Goal: Answer question/provide support: Answer question/provide support

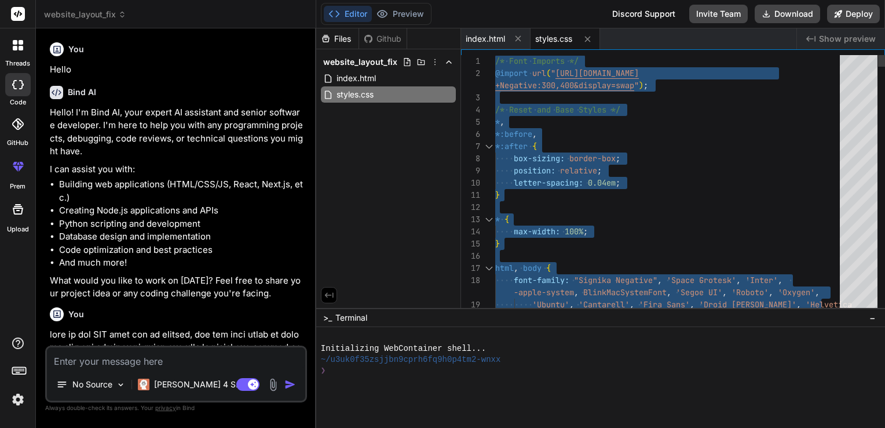
scroll to position [264, 0]
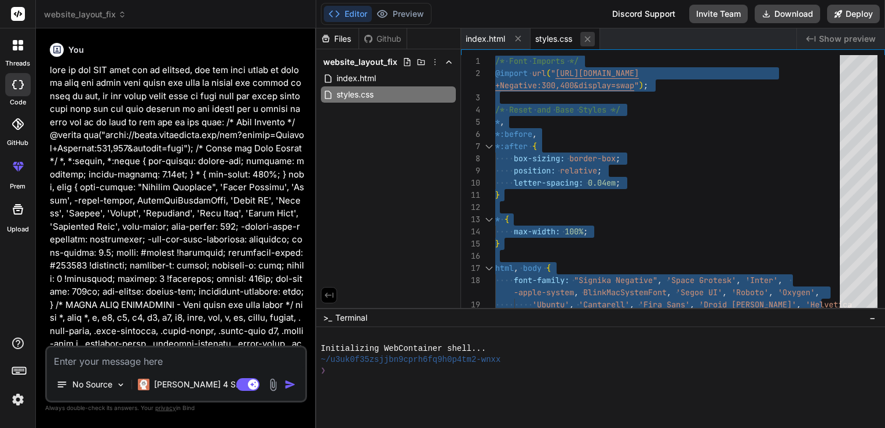
click at [590, 34] on icon at bounding box center [588, 39] width 10 height 10
type textarea "</html>"
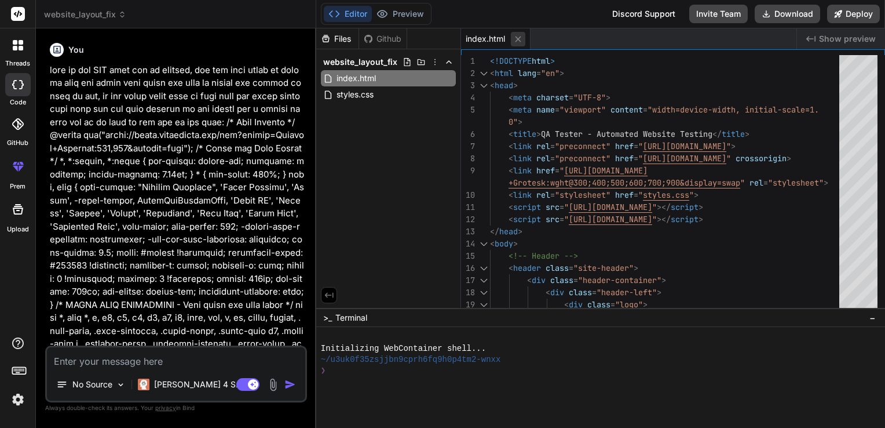
click at [516, 43] on icon at bounding box center [518, 39] width 10 height 10
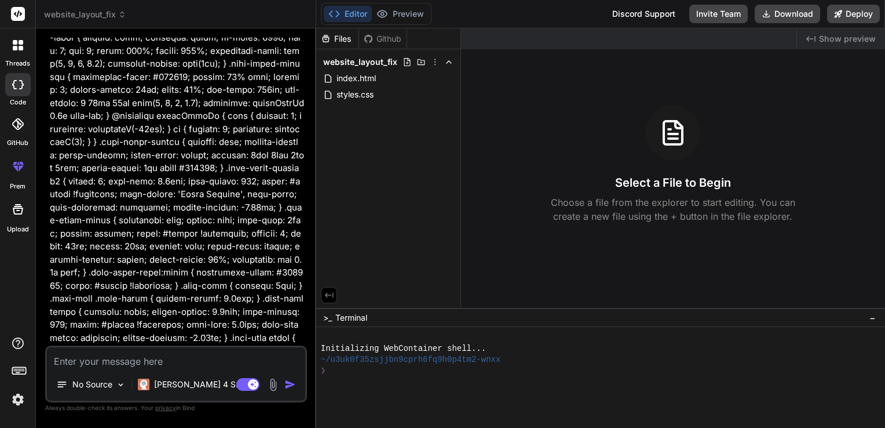
scroll to position [4717, 0]
click at [178, 388] on p "[PERSON_NAME] 4 S.." at bounding box center [197, 384] width 86 height 12
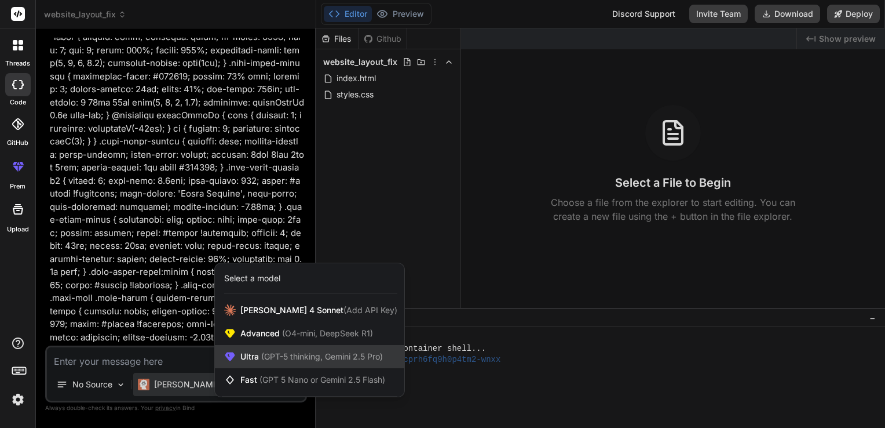
click at [267, 353] on span "(GPT-5 thinking, Gemini 2.5 Pro)" at bounding box center [321, 356] width 124 height 10
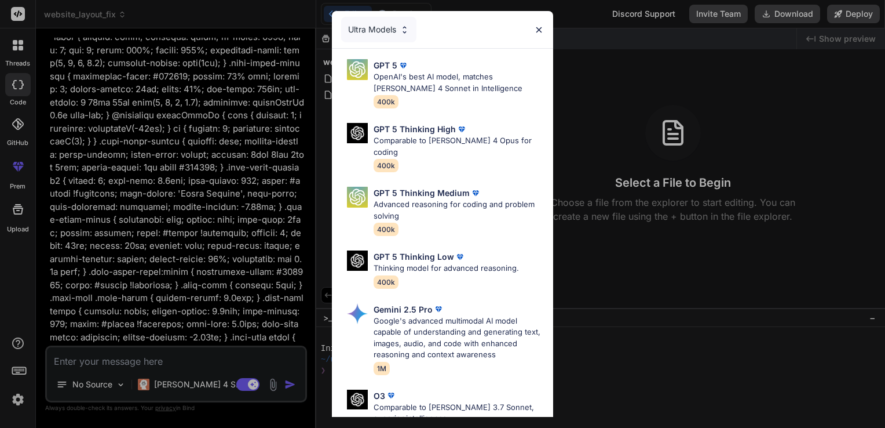
click at [175, 358] on div "Ultra Models GPT 5 OpenAI's best AI model, matches Claude 4 Sonnet in Intellige…" at bounding box center [442, 214] width 885 height 428
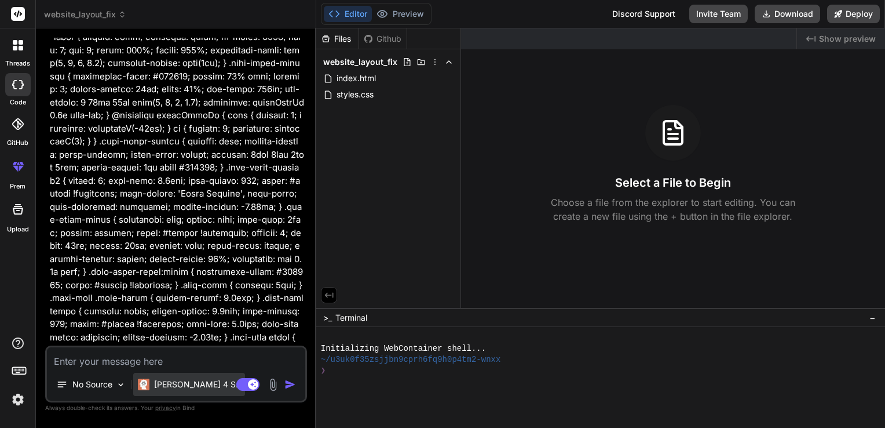
click at [178, 391] on div "[PERSON_NAME] 4 S.." at bounding box center [189, 384] width 112 height 23
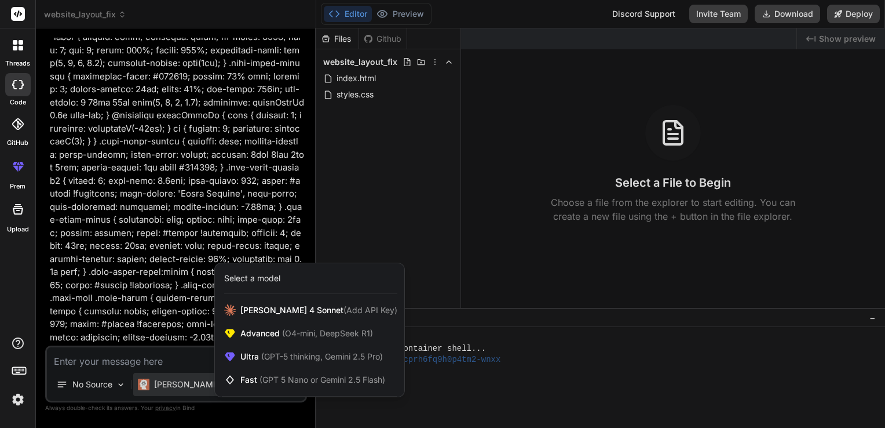
click at [178, 391] on div at bounding box center [442, 214] width 885 height 428
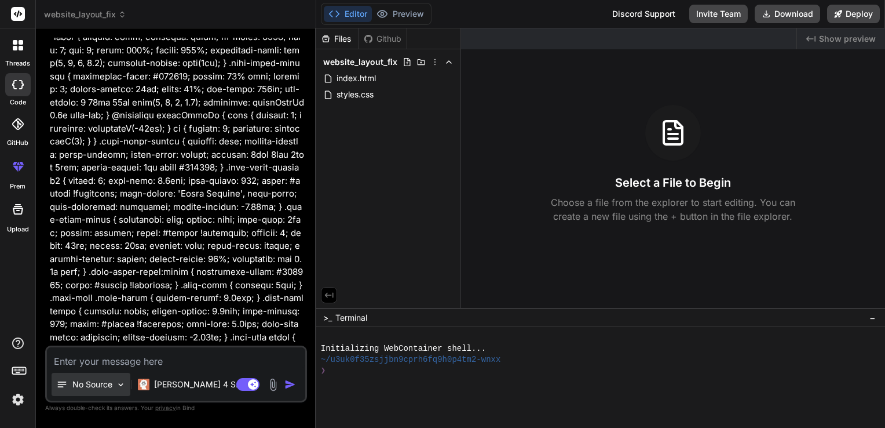
click at [95, 385] on p "No Source" at bounding box center [92, 384] width 40 height 12
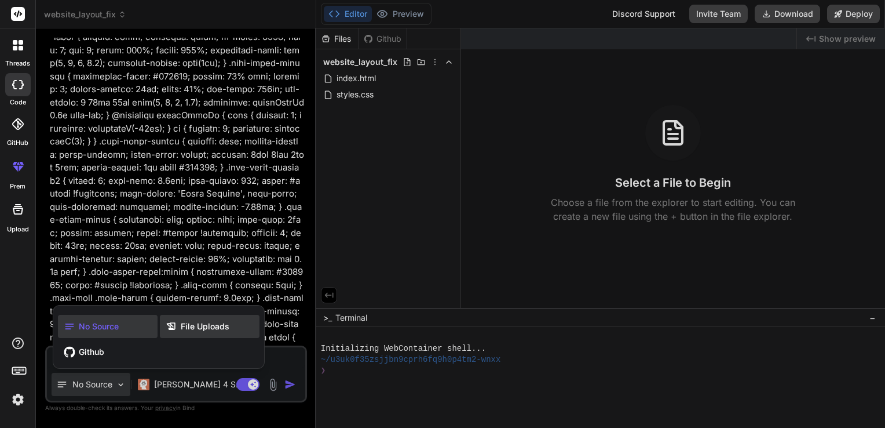
click at [188, 331] on span "File Uploads" at bounding box center [205, 326] width 49 height 12
type textarea "x"
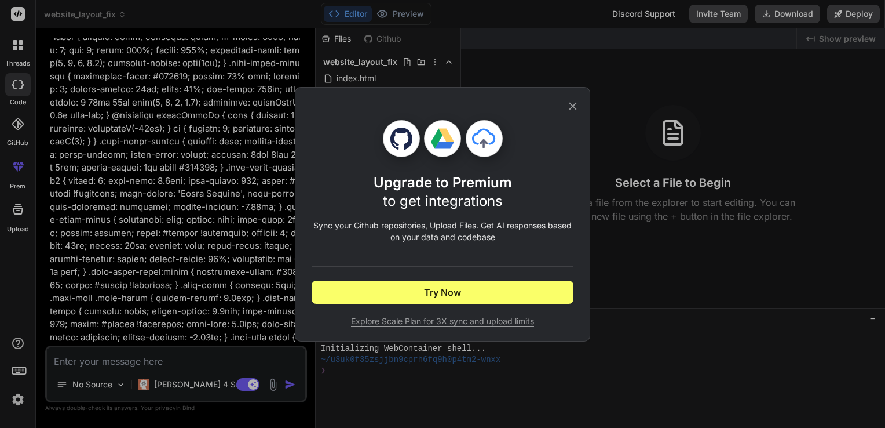
click at [574, 110] on icon at bounding box center [573, 106] width 13 height 13
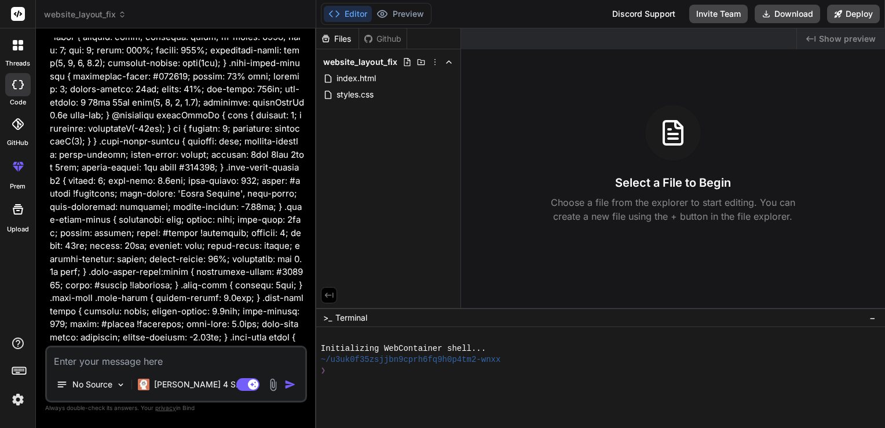
click at [183, 362] on textarea at bounding box center [176, 357] width 258 height 21
type textarea "i"
type textarea "x"
type textarea "i"
type textarea "x"
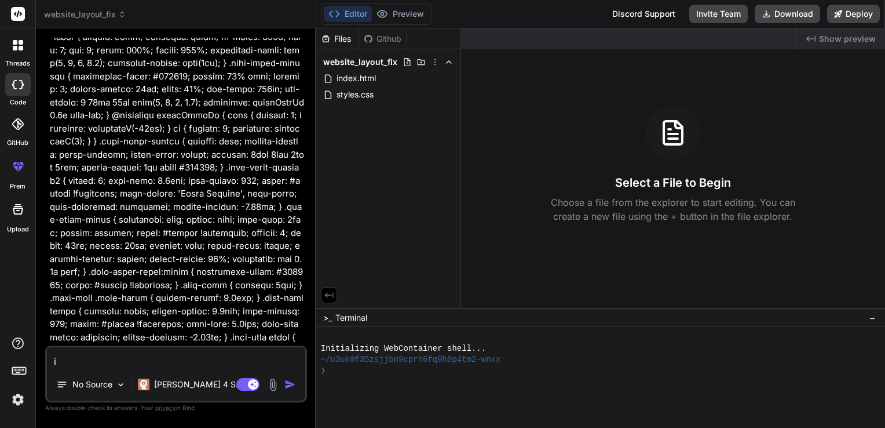
type textarea "i w"
type textarea "x"
type textarea "i wi"
type textarea "x"
type textarea "i wil"
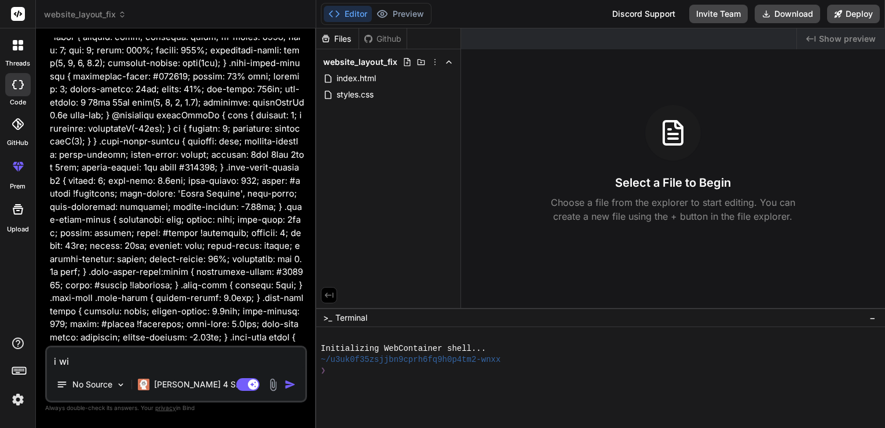
type textarea "x"
type textarea "i will"
type textarea "x"
type textarea "i will"
type textarea "x"
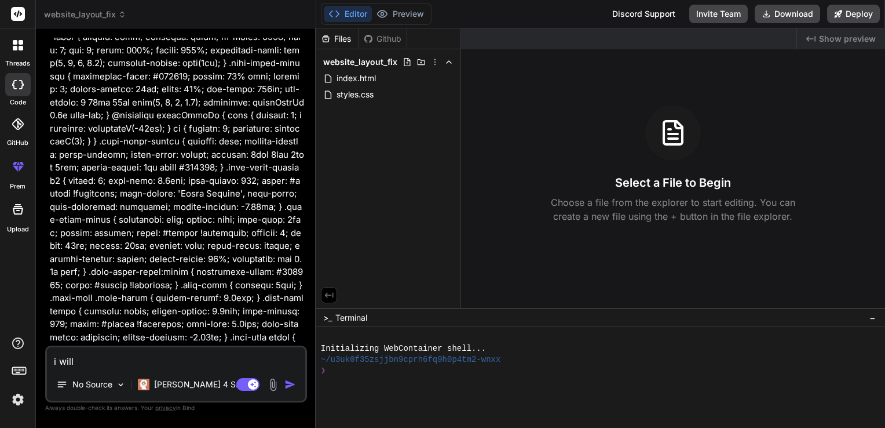
type textarea "i will p"
type textarea "x"
type textarea "i will pr"
type textarea "x"
type textarea "i will pro"
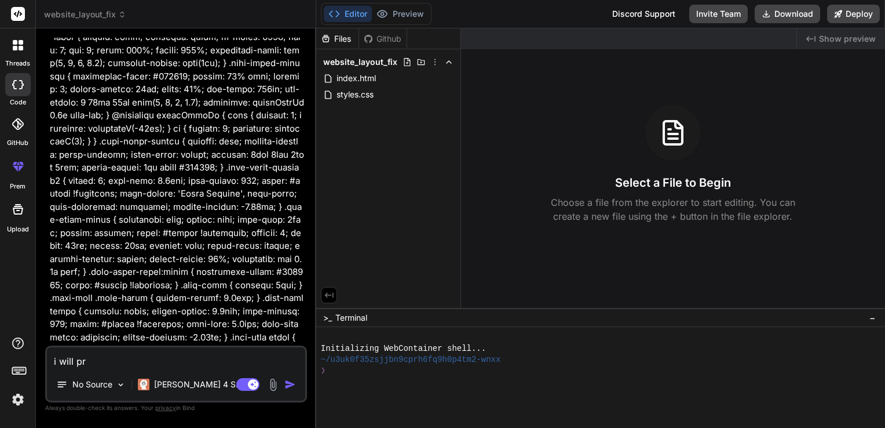
type textarea "x"
type textarea "i will prov"
type textarea "x"
type textarea "i will provi"
type textarea "x"
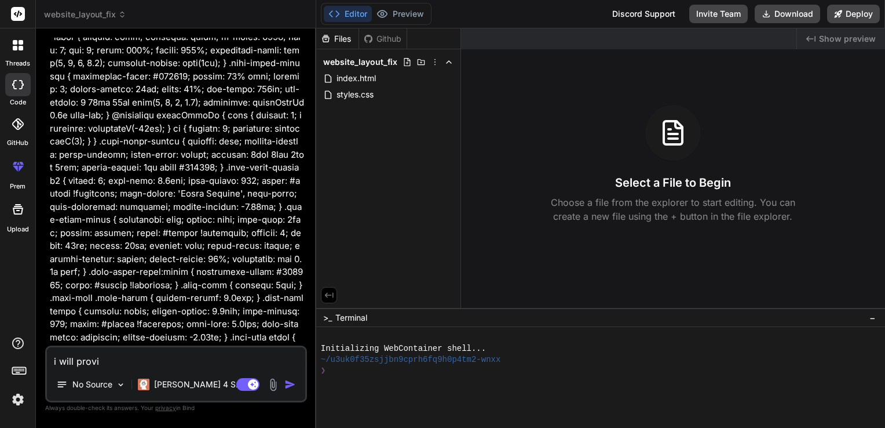
type textarea "i will provid"
type textarea "x"
type textarea "i will provide"
type textarea "x"
type textarea "i will provide"
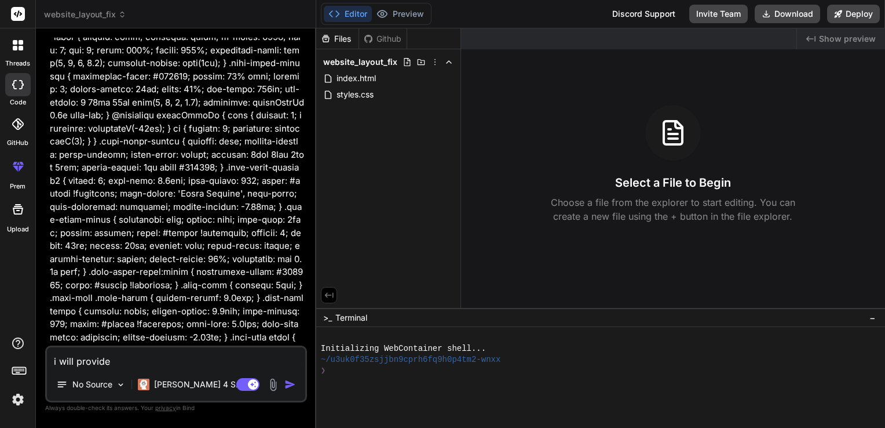
type textarea "x"
type textarea "i will provide y"
type textarea "x"
type textarea "i will provide yo"
type textarea "x"
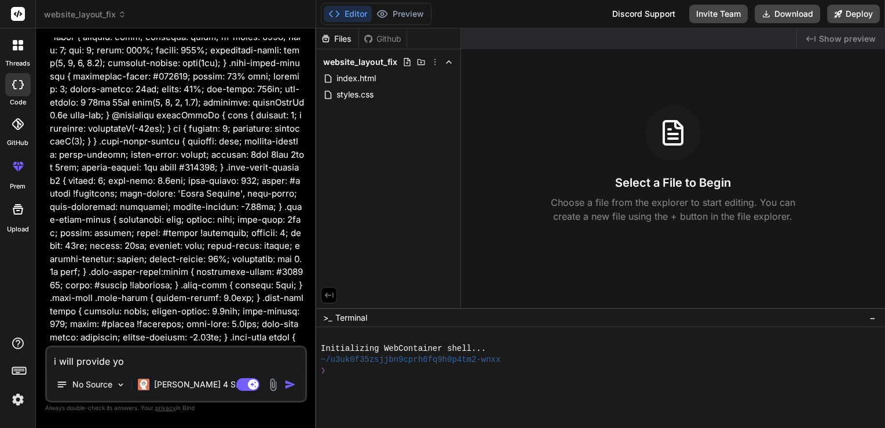
type textarea "i will provide you"
type textarea "x"
type textarea "i will provide you"
type textarea "x"
type textarea "i will provide you w"
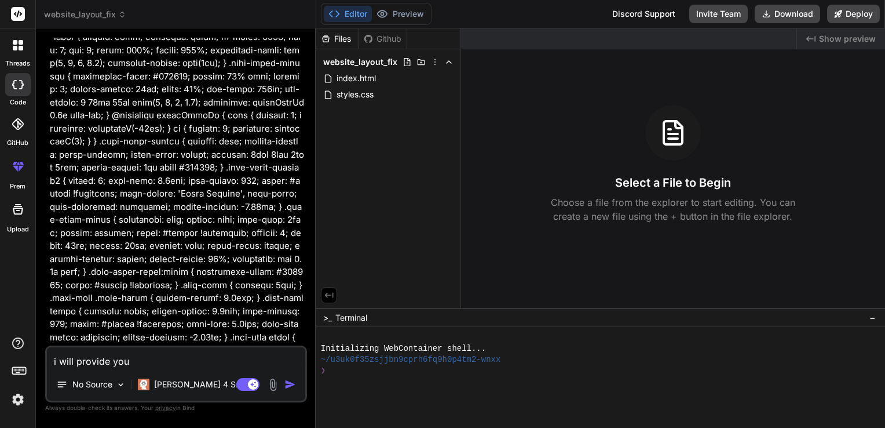
type textarea "x"
type textarea "i will provide you wi"
type textarea "x"
type textarea "i will provide you wit"
type textarea "x"
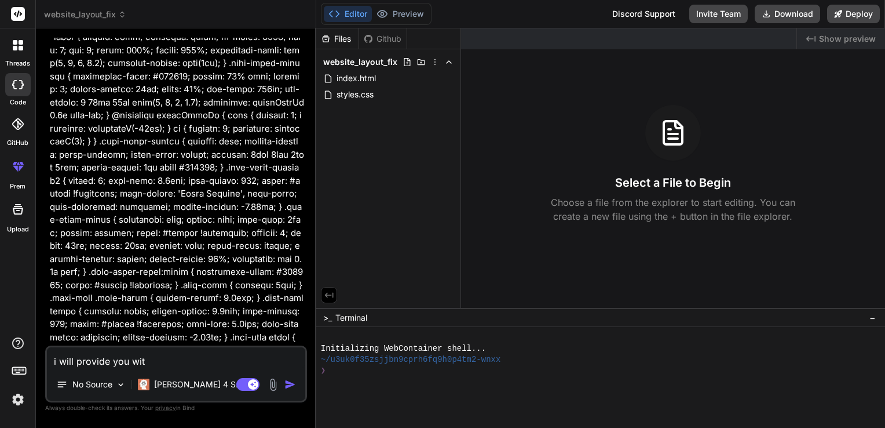
type textarea "i will provide you with"
type textarea "x"
type textarea "i will provide you with"
type textarea "x"
type textarea "i will provide you with t"
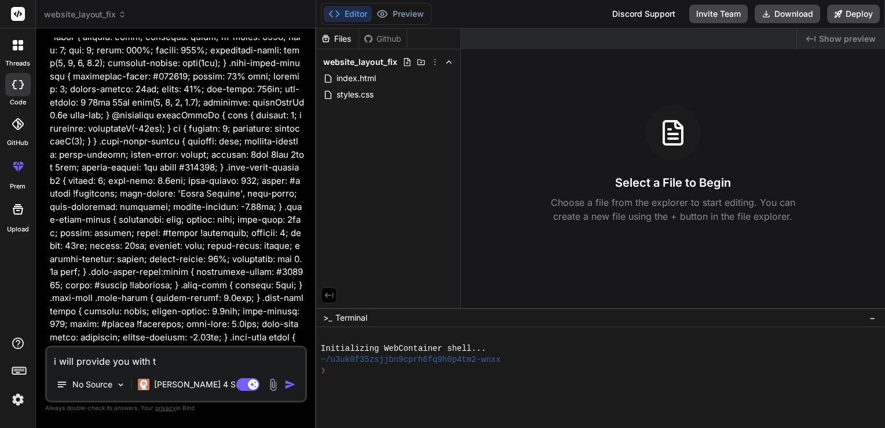
type textarea "x"
type textarea "i will provide you with th"
type textarea "x"
type textarea "i will provide you with the"
type textarea "x"
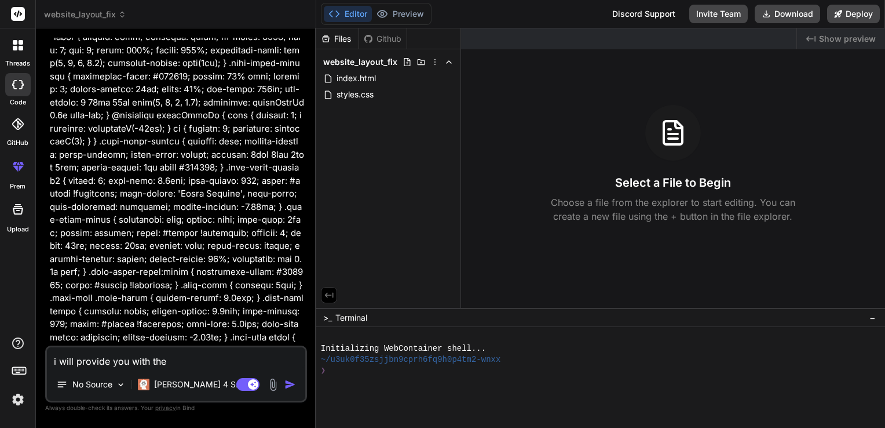
type textarea "i will provide you with the"
type textarea "x"
type textarea "i will provide you with the d"
type textarea "x"
type textarea "i will provide you with the da"
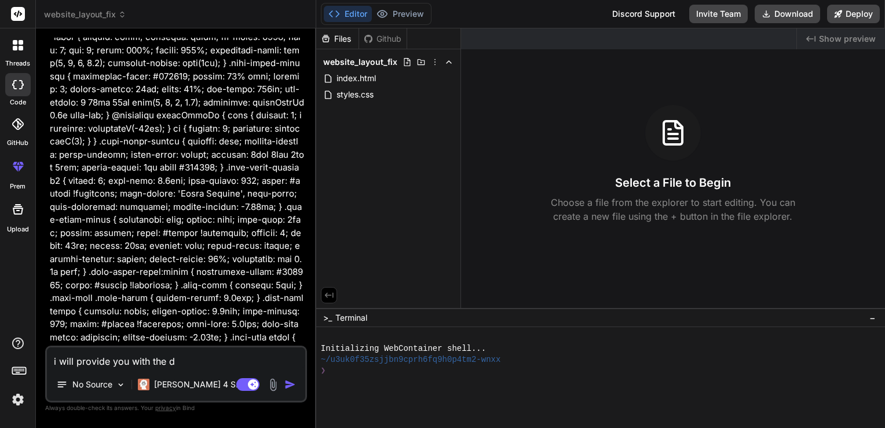
type textarea "x"
type textarea "i will provide you with the das"
type textarea "x"
type textarea "i will provide you with the dash"
type textarea "x"
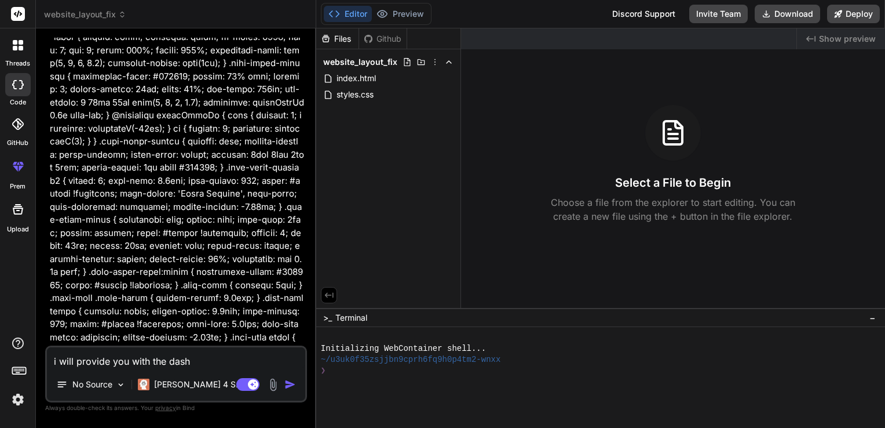
type textarea "i will provide you with the dashb"
type textarea "x"
type textarea "i will provide you with the dashbo"
type textarea "x"
type textarea "i will provide you with the dashboa"
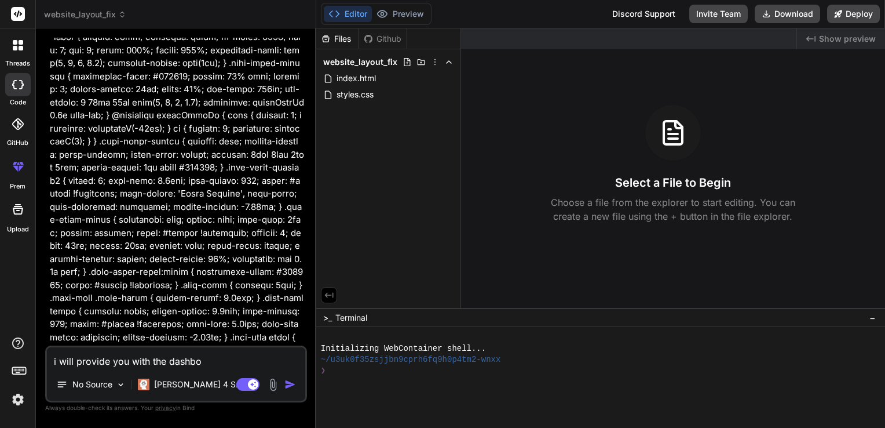
type textarea "x"
type textarea "i will provide you with the dashboar"
type textarea "x"
type textarea "i will provide you with the dashboard"
type textarea "x"
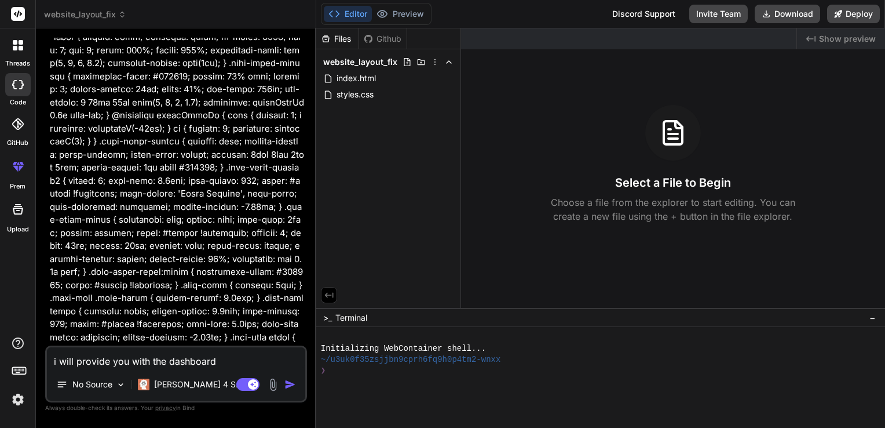
type textarea "i will provide you with the dashboard"
type textarea "x"
type textarea "i will provide you with the dashboard f"
type textarea "x"
type textarea "i will provide you with the dashboard fo"
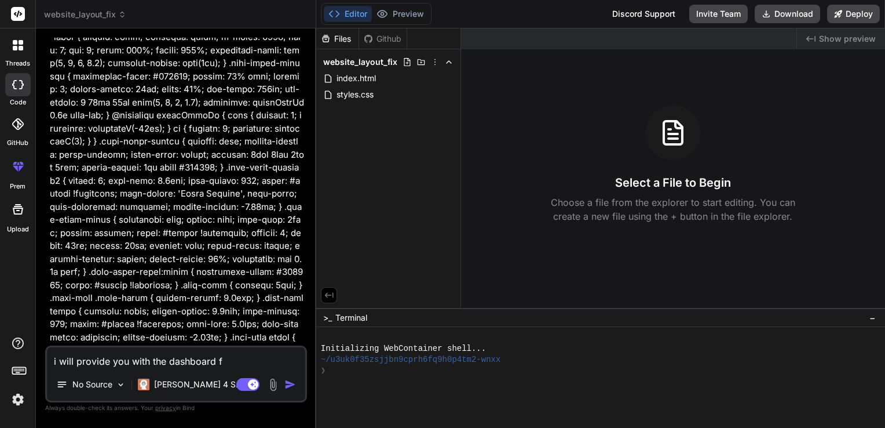
type textarea "x"
type textarea "i will provide you with the dashboard for"
type textarea "x"
type textarea "i will provide you with the dashboard for"
type textarea "x"
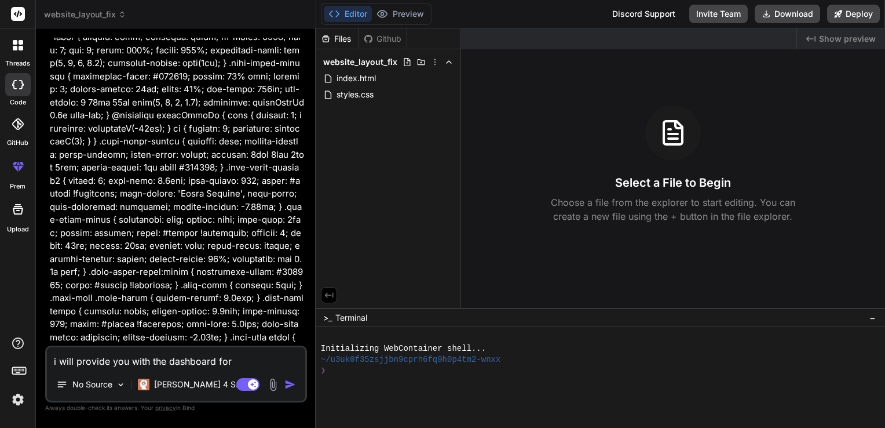
type textarea "i will provide you with the dashboard for t"
type textarea "x"
type textarea "i will provide you with the dashboard for"
type textarea "x"
type textarea "i will provide you with the dashboard for m"
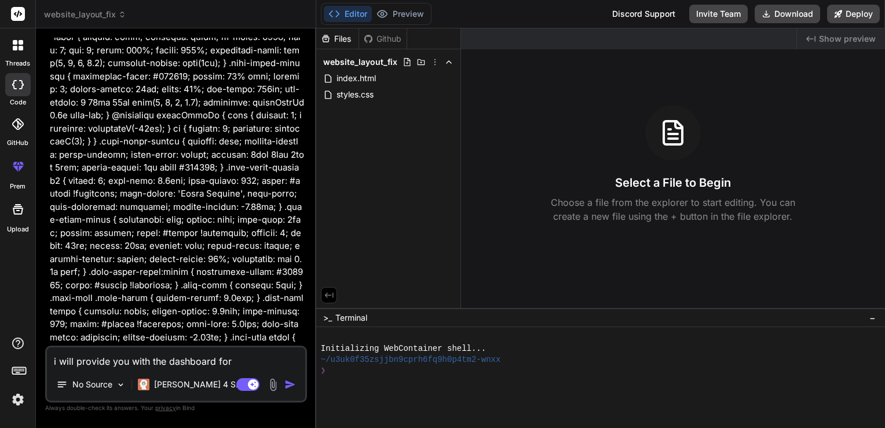
type textarea "x"
type textarea "i will provide you with the dashboard for my"
type textarea "x"
type textarea "i will provide you with the dashboard for my"
type textarea "x"
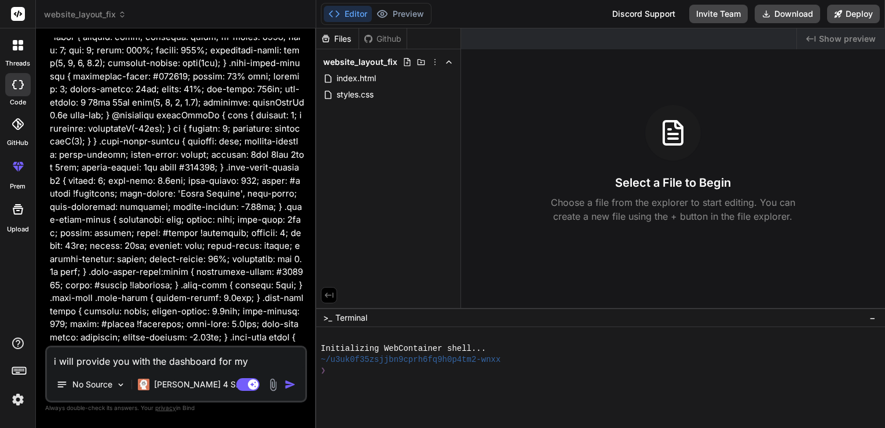
type textarea "i will provide you with the dashboard for my p"
type textarea "x"
type textarea "i will provide you with the dashboard for my pr"
type textarea "x"
type textarea "i will provide you with the dashboard for my pro"
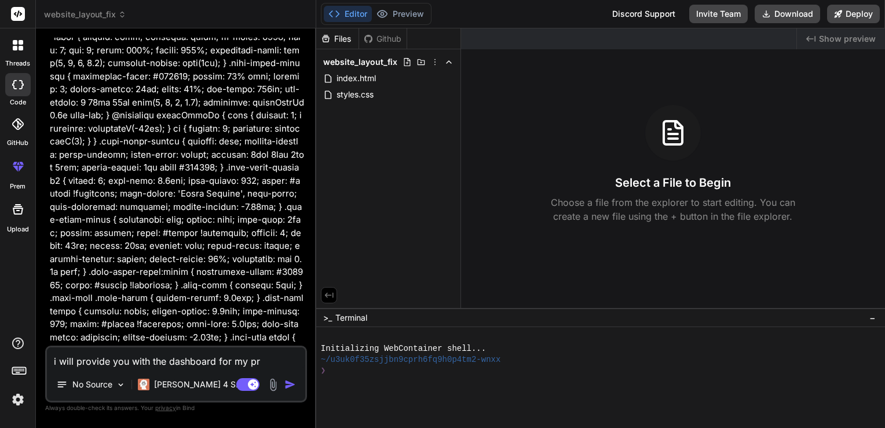
type textarea "x"
type textarea "i will provide you with the dashboard for my proj"
type textarea "x"
type textarea "i will provide you with the dashboard for my proje"
type textarea "x"
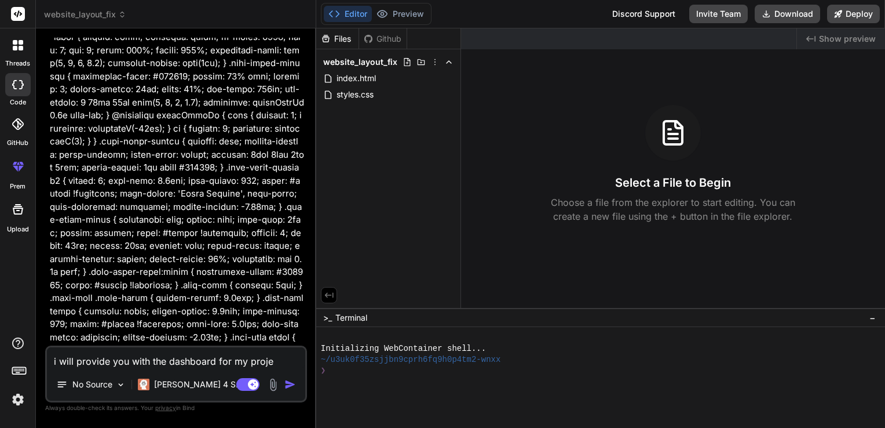
type textarea "i will provide you with the dashboard for my projec"
type textarea "x"
type textarea "i will provide you with the dashboard for my project"
type textarea "x"
type textarea "i will provide you with the dashboard for my project,"
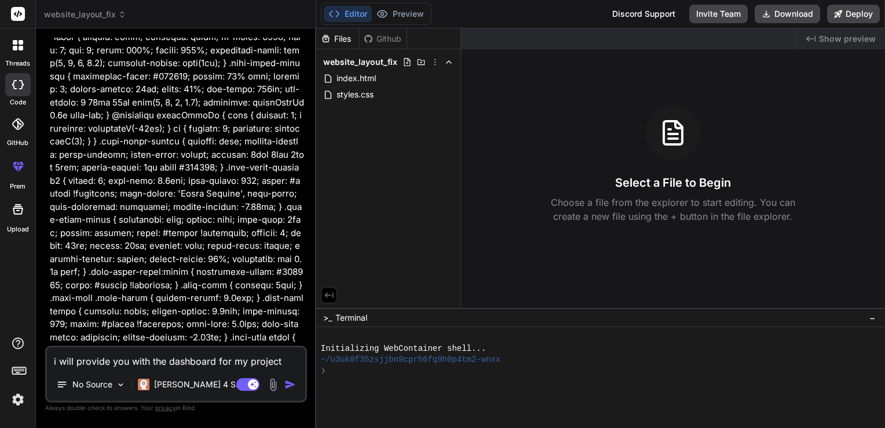
type textarea "x"
type textarea "i will provide you with the dashboard for my project,"
type textarea "x"
click at [223, 357] on textarea "i will provide you with the dashboard for my project," at bounding box center [176, 357] width 258 height 21
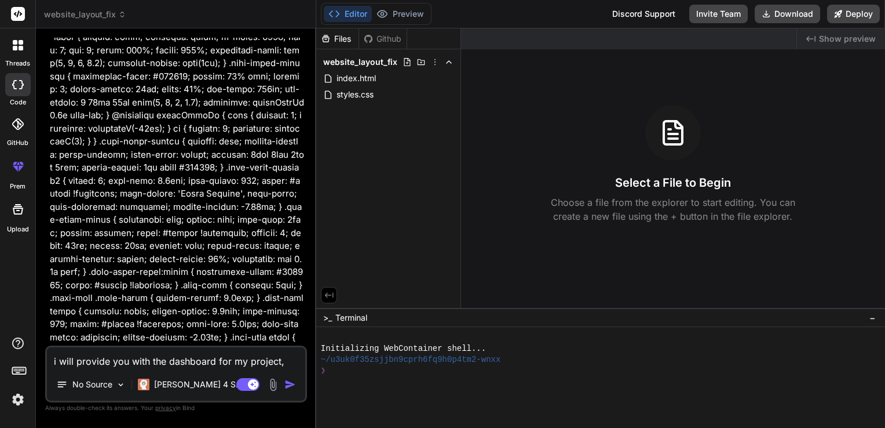
click at [223, 357] on textarea "i will provide you with the dashboard for my project," at bounding box center [176, 357] width 258 height 21
paste textarea "ant to fix the CSS of the dashboard, as you can see in the dashboard we have br…"
type textarea "i want to fix the CSS of the dashboard, as you can see in the dashboard we have…"
type textarea "x"
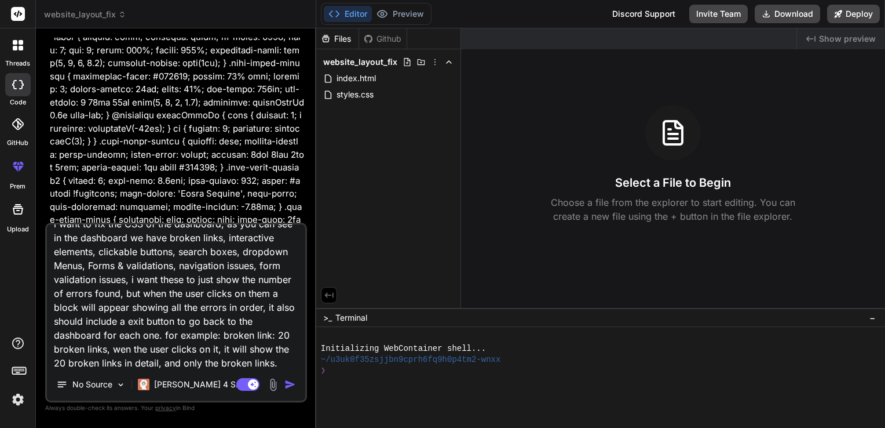
type textarea "i want to fix the CSS of the dashboard, as you can see in the dashboard we have…"
type textarea "x"
type textarea "i want to fix the CSS of the dashboard, as you can see in the dashboard we have…"
type textarea "x"
type textarea "i want to fix the CSS of the dashboard, as you can see in the dashboard we have…"
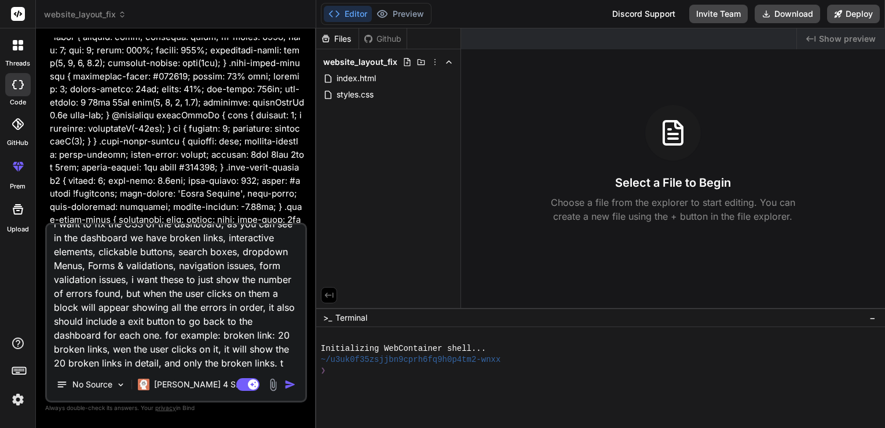
type textarea "x"
type textarea "i want to fix the CSS of the dashboard, as you can see in the dashboard we have…"
type textarea "x"
type textarea "i want to fix the CSS of the dashboard, as you can see in the dashboard we have…"
type textarea "x"
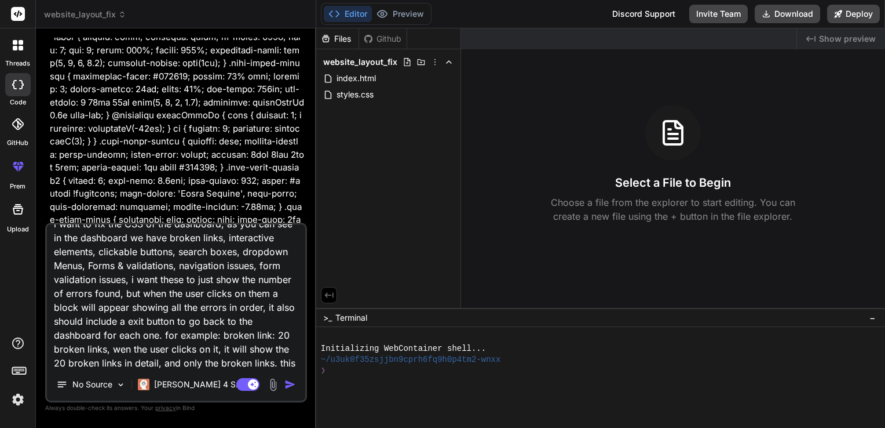
scroll to position [28, 0]
type textarea "i want to fix the CSS of the dashboard, as you can see in the dashboard we have…"
type textarea "x"
type textarea "i want to fix the CSS of the dashboard, as you can see in the dashboard we have…"
type textarea "x"
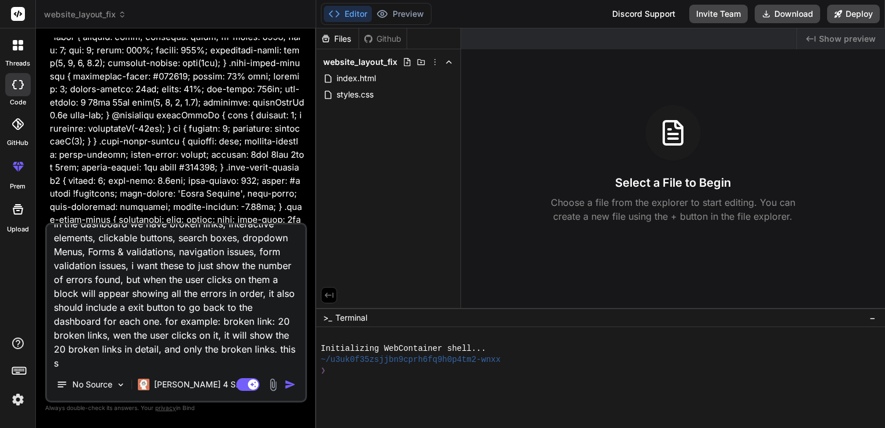
type textarea "i want to fix the CSS of the dashboard, as you can see in the dashboard we have…"
type textarea "x"
type textarea "i want to fix the CSS of the dashboard, as you can see in the dashboard we have…"
type textarea "x"
type textarea "i want to fix the CSS of the dashboard, as you can see in the dashboard we have…"
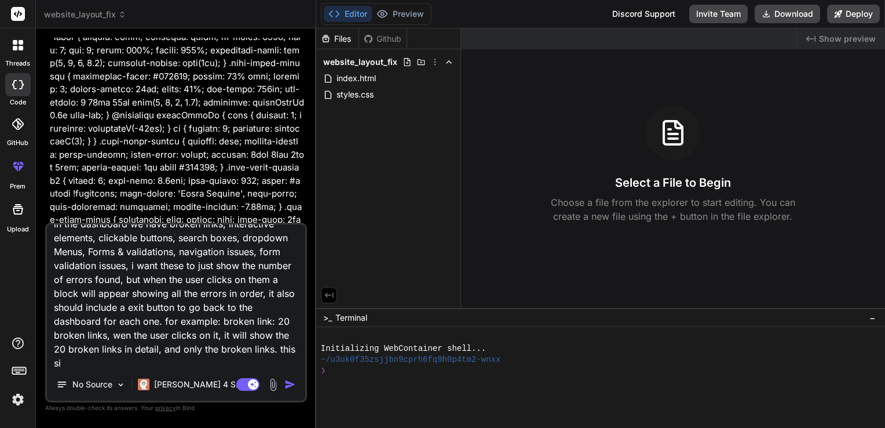
type textarea "x"
type textarea "i want to fix the CSS of the dashboard, as you can see in the dashboard we have…"
type textarea "x"
type textarea "i want to fix the CSS of the dashboard, as you can see in the dashboard we have…"
type textarea "x"
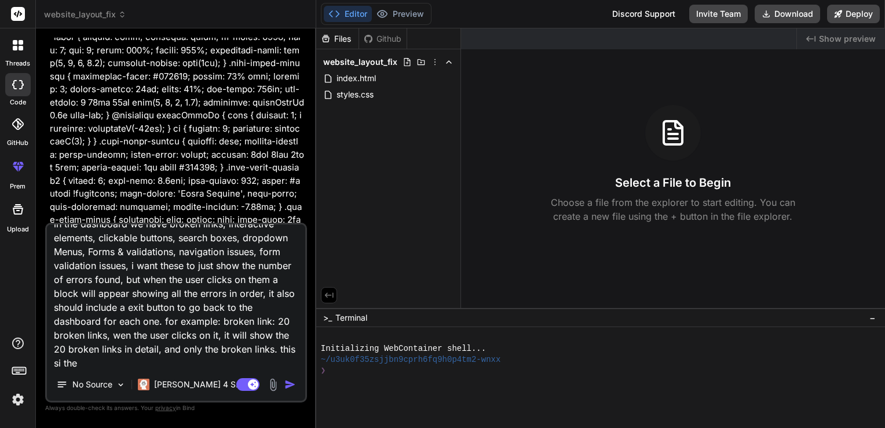
type textarea "i want to fix the CSS of the dashboard, as you can see in the dashboard we have…"
type textarea "x"
type textarea "i want to fix the CSS of the dashboard, as you can see in the dashboard we have…"
type textarea "x"
type textarea "i want to fix the CSS of the dashboard, as you can see in the dashboard we have…"
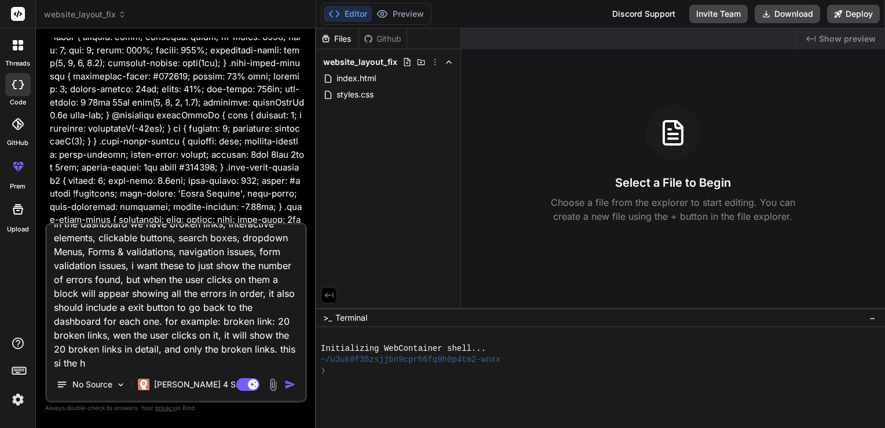
type textarea "x"
type textarea "i want to fix the CSS of the dashboard, as you can see in the dashboard we have…"
type textarea "x"
type textarea "i want to fix the CSS of the dashboard, as you can see in the dashboard we have…"
type textarea "x"
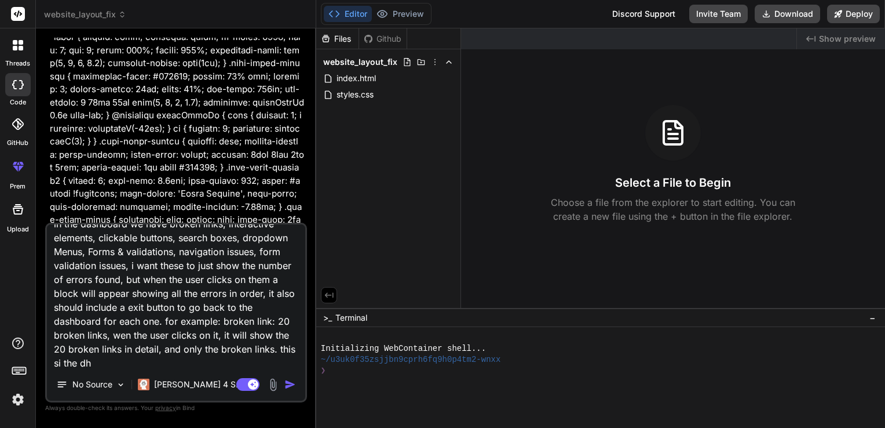
type textarea "i want to fix the CSS of the dashboard, as you can see in the dashboard we have…"
type textarea "x"
type textarea "i want to fix the CSS of the dashboard, as you can see in the dashboard we have…"
type textarea "x"
type textarea "i want to fix the CSS of the dashboard, as you can see in the dashboard we have…"
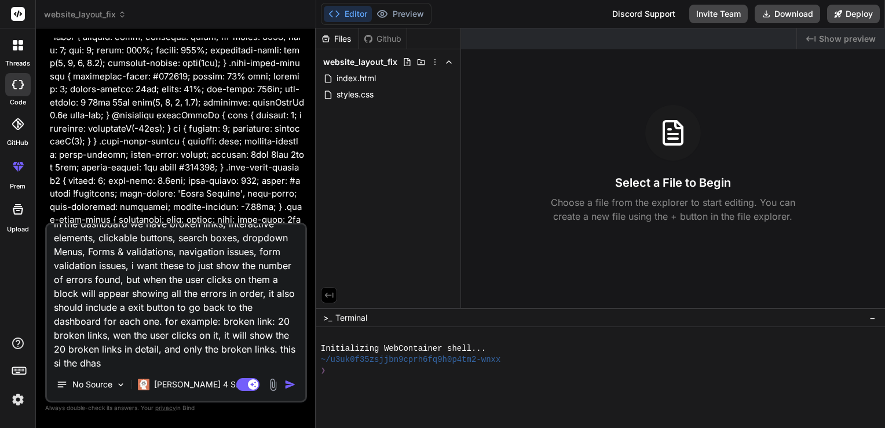
type textarea "x"
type textarea "i want to fix the CSS of the dashboard, as you can see in the dashboard we have…"
type textarea "x"
type textarea "i want to fix the CSS of the dashboard, as you can see in the dashboard we have…"
type textarea "x"
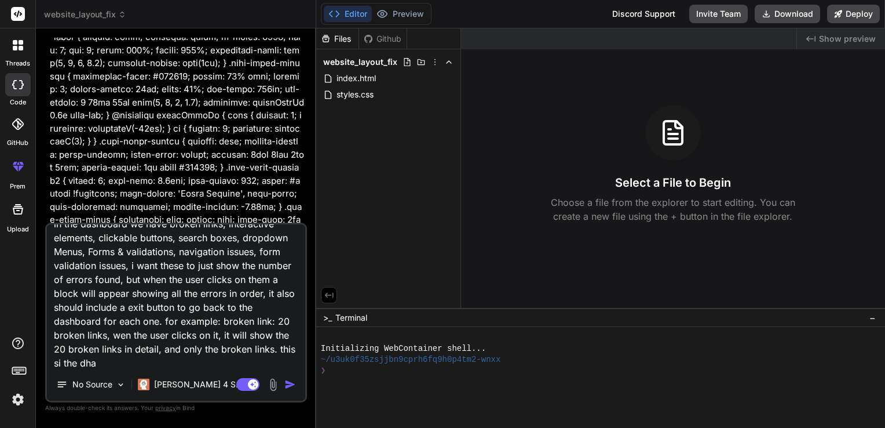
type textarea "i want to fix the CSS of the dashboard, as you can see in the dashboard we have…"
type textarea "x"
type textarea "i want to fix the CSS of the dashboard, as you can see in the dashboard we have…"
type textarea "x"
type textarea "i want to fix the CSS of the dashboard, as you can see in the dashboard we have…"
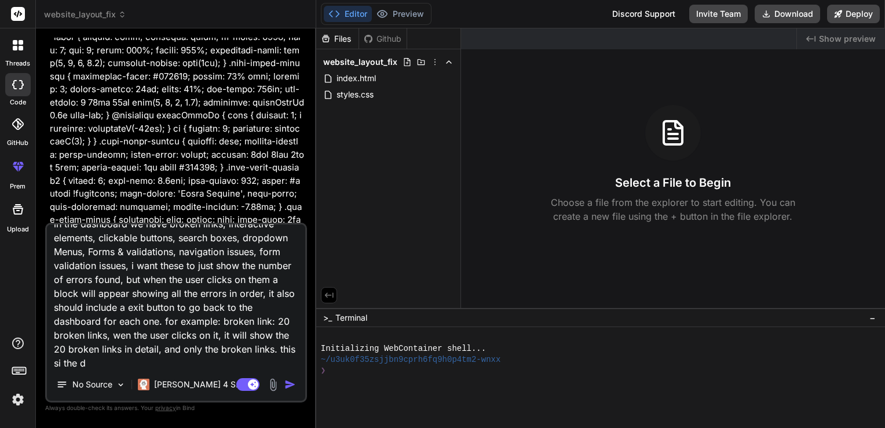
type textarea "x"
type textarea "i want to fix the CSS of the dashboard, as you can see in the dashboard we have…"
type textarea "x"
type textarea "i want to fix the CSS of the dashboard, as you can see in the dashboard we have…"
type textarea "x"
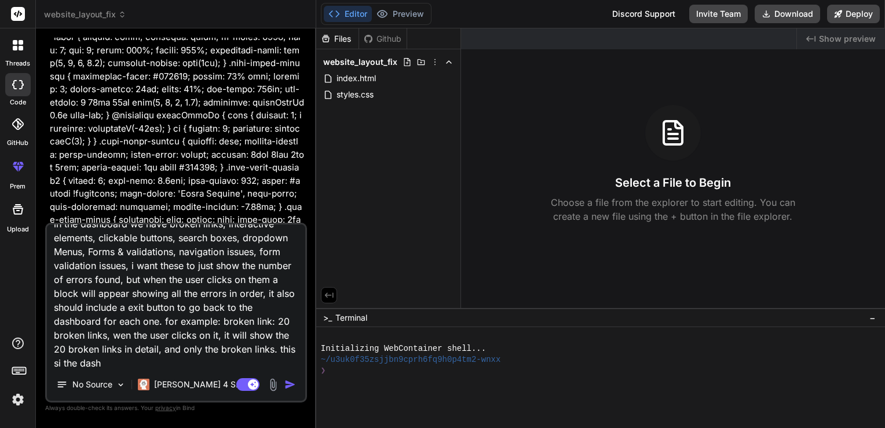
type textarea "i want to fix the CSS of the dashboard, as you can see in the dashboard we have…"
type textarea "x"
type textarea "i want to fix the CSS of the dashboard, as you can see in the dashboard we have…"
type textarea "x"
type textarea "i want to fix the CSS of the dashboard, as you can see in the dashboard we have…"
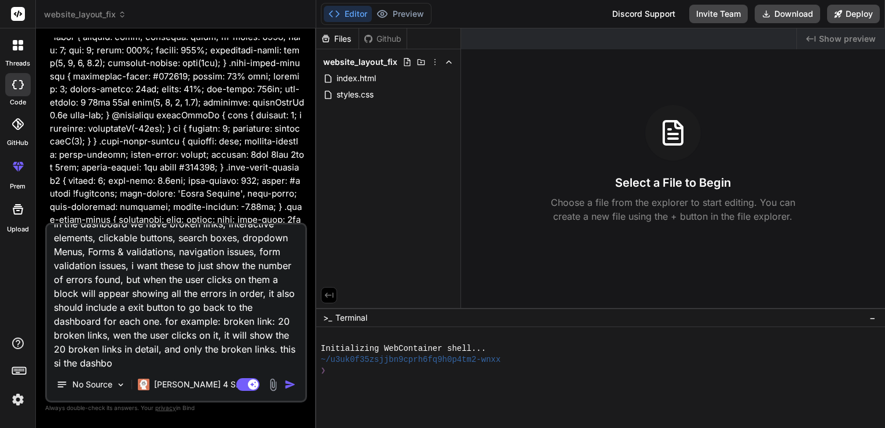
type textarea "x"
type textarea "i want to fix the CSS of the dashboard, as you can see in the dashboard we have…"
type textarea "x"
type textarea "i want to fix the CSS of the dashboard, as you can see in the dashboard we have…"
type textarea "x"
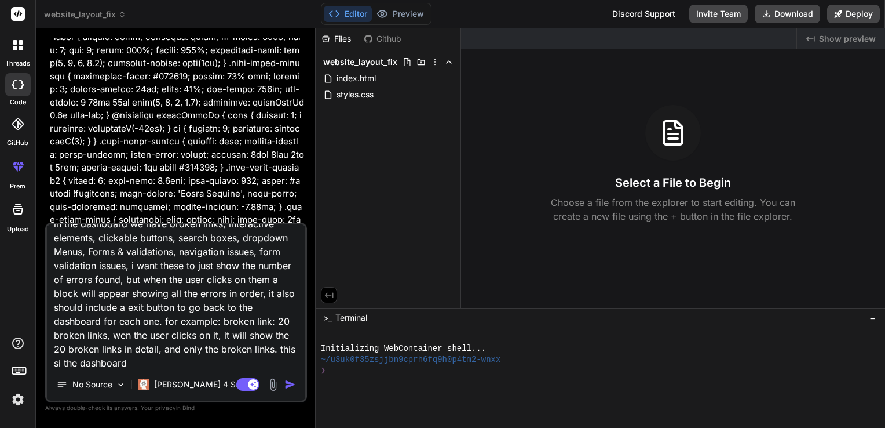
type textarea "i want to fix the CSS of the dashboard, as you can see in the dashboard we have…"
type textarea "x"
type textarea "i want to fix the CSS of the dashboard, as you can see in the dashboard we have…"
type textarea "x"
type textarea "i want to fix the CSS of the dashboard, as you can see in the dashboard we have…"
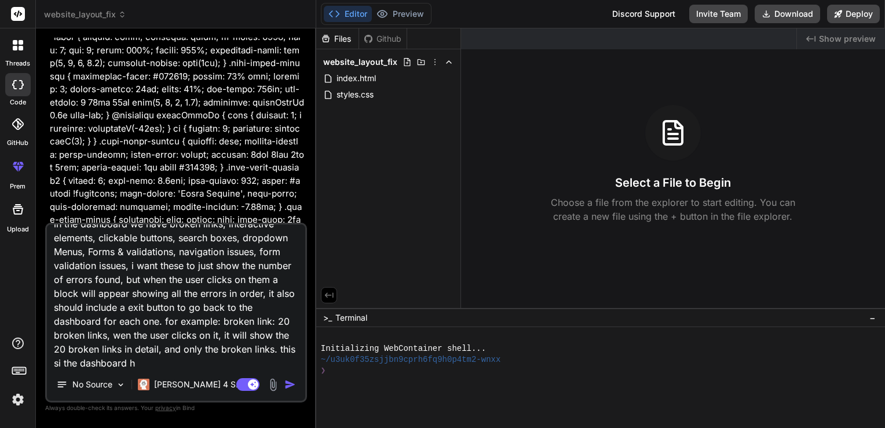
type textarea "x"
type textarea "i want to fix the CSS of the dashboard, as you can see in the dashboard we have…"
type textarea "x"
type textarea "i want to fix the CSS of the dashboard, as you can see in the dashboard we have…"
type textarea "x"
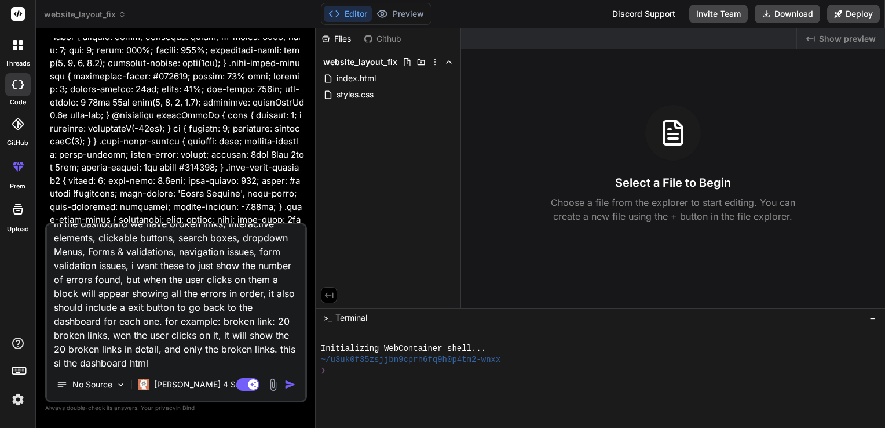
type textarea "i want to fix the CSS of the dashboard, as you can see in the dashboard we have…"
type textarea "x"
type textarea "i want to fix the CSS of the dashboard, as you can see in the dashboard we have…"
type textarea "x"
paste textarea "<!DOCTYPE html> <html lang="en"> <head> <meta charset="UTF-8"> <meta name="view…"
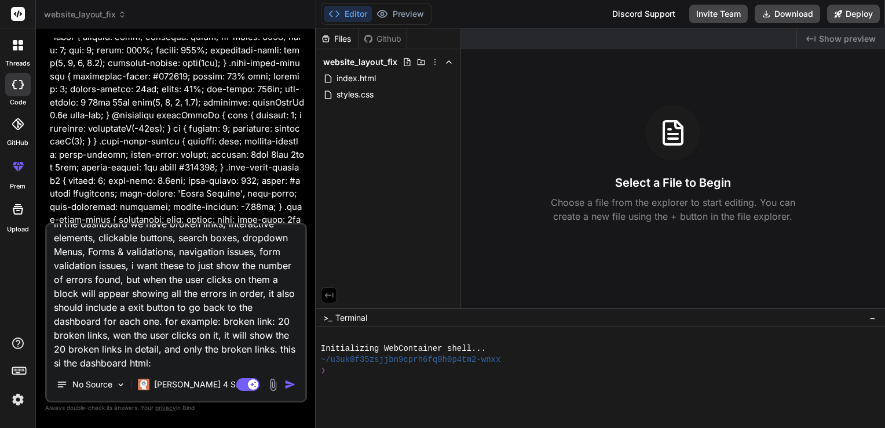
type textarea "i want to fix the CSS of the dashboard, as you can see in the dashboard we have…"
type textarea "x"
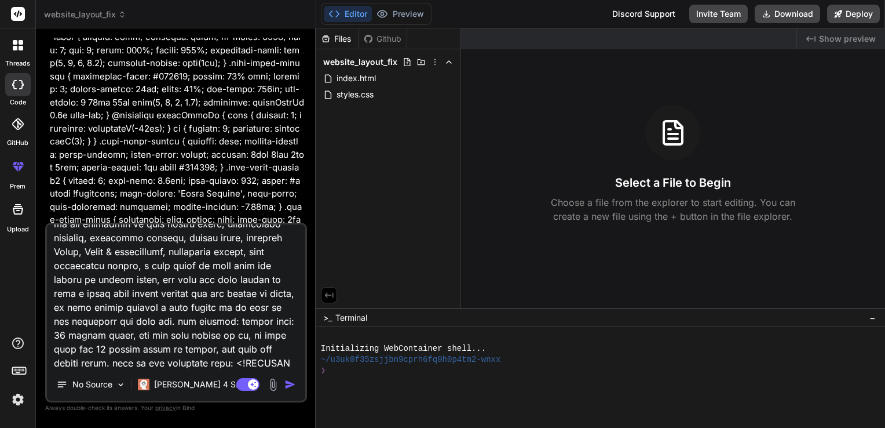
scroll to position [5814, 0]
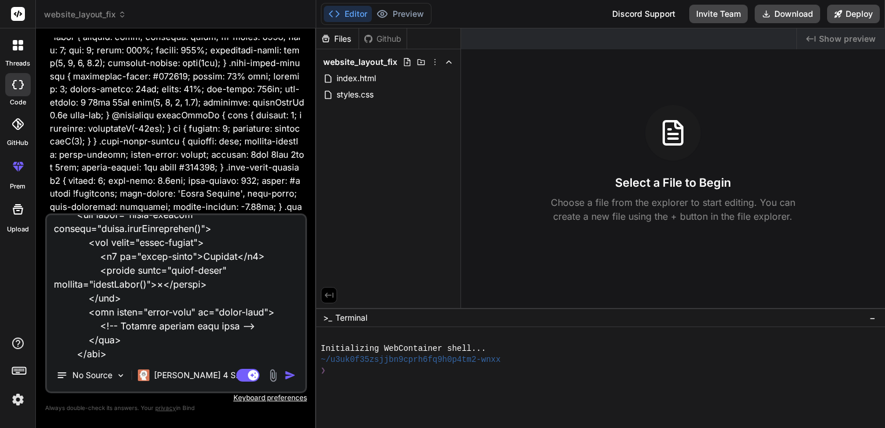
type textarea "i want to fix the CSS of the dashboard, as you can see in the dashboard we have…"
type textarea "x"
type textarea "i want to fix the CSS of the dashboard, as you can see in the dashboard we have…"
type textarea "x"
paste textarea "/* Dashboard Styles - Clean Black & White Design */ /* Clickable Card Styles */…"
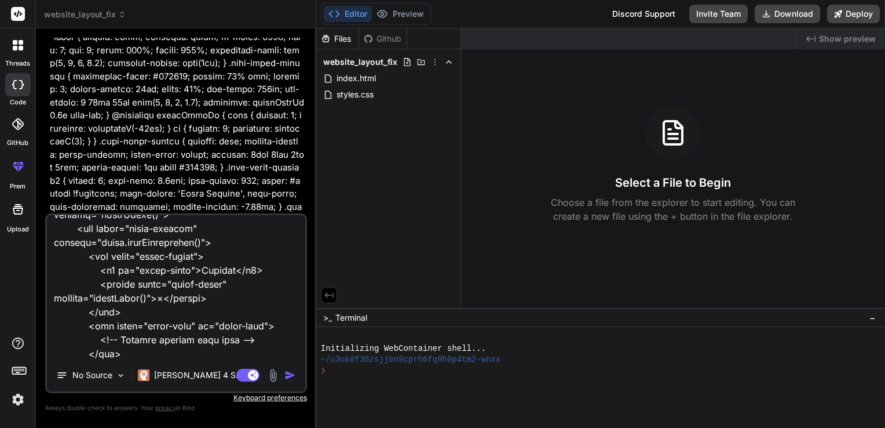
scroll to position [20082, 0]
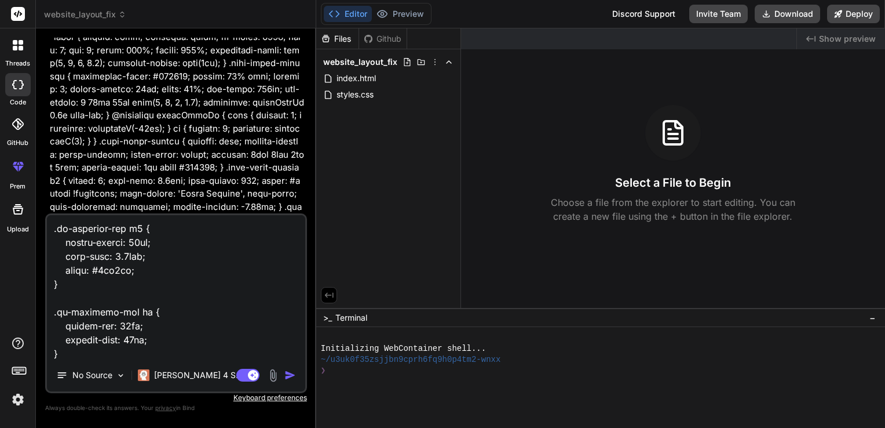
paste textarea "// QA Tester JavaScript - Restored Sticky Panel and Scroll Animations document.…"
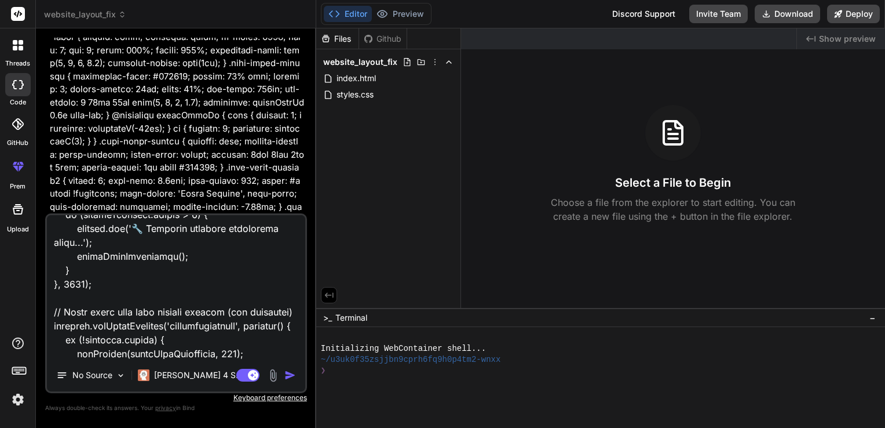
click at [290, 378] on img "button" at bounding box center [291, 375] width 12 height 12
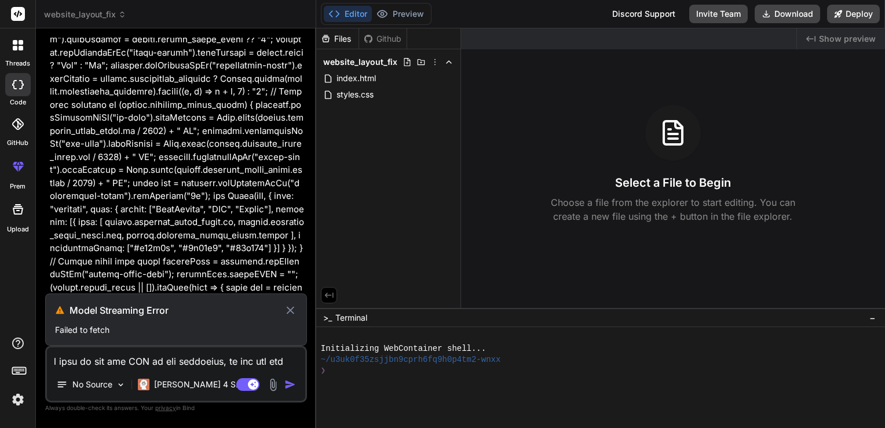
scroll to position [9494, 0]
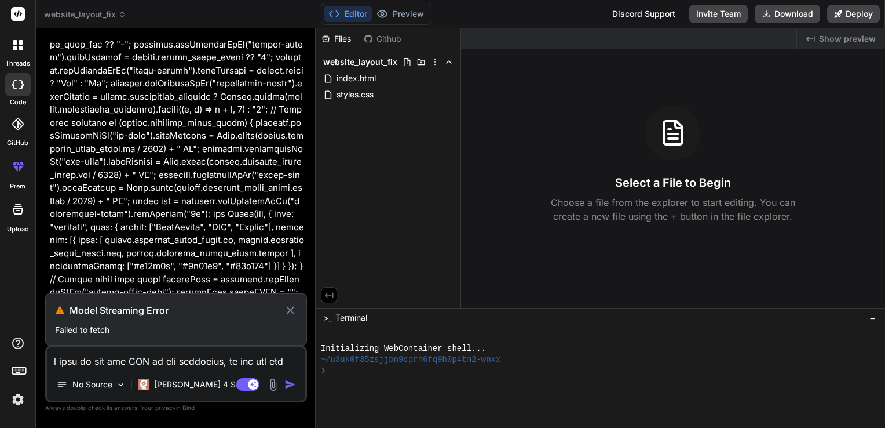
click at [290, 311] on icon at bounding box center [291, 310] width 8 height 8
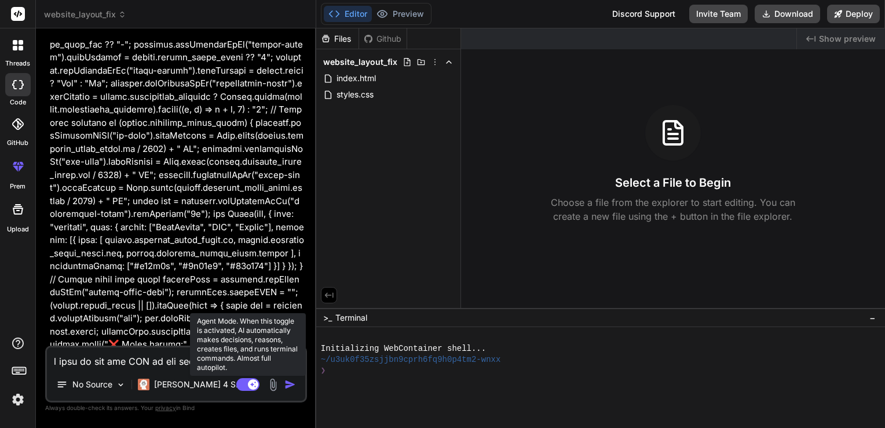
click at [246, 385] on rect at bounding box center [247, 384] width 23 height 13
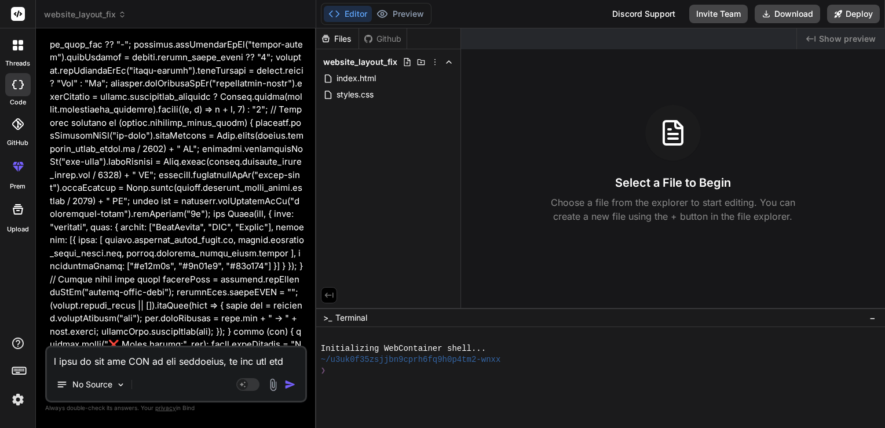
click at [287, 386] on img "button" at bounding box center [291, 384] width 12 height 12
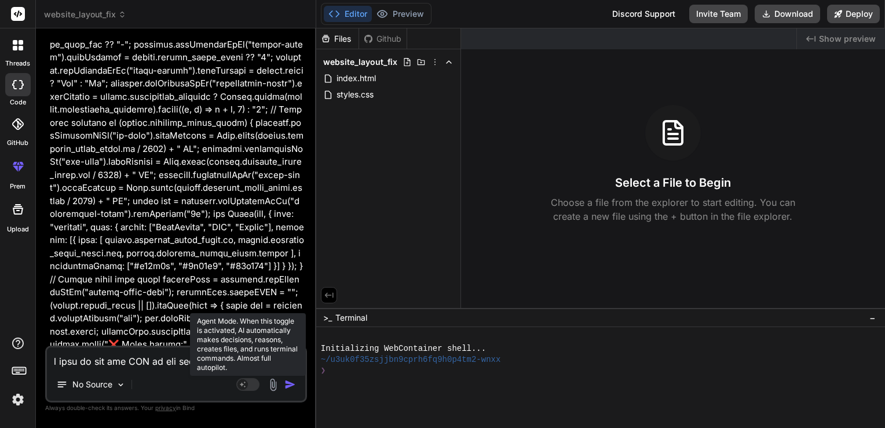
click at [241, 385] on rect at bounding box center [243, 384] width 10 height 10
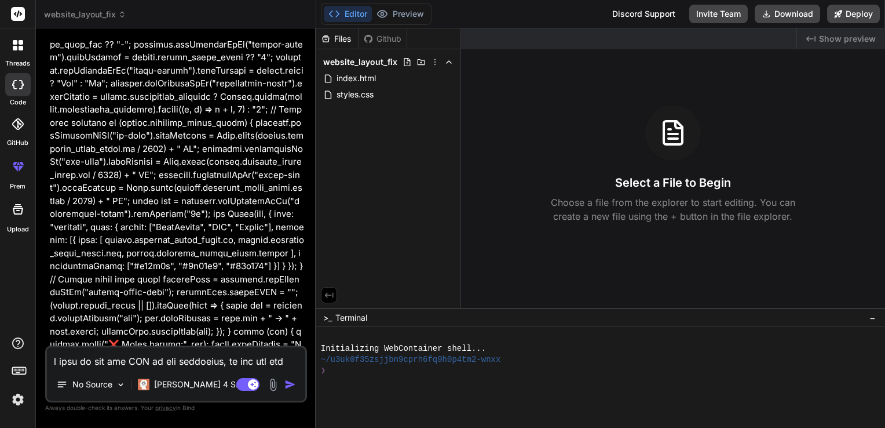
click at [288, 388] on img "button" at bounding box center [291, 384] width 12 height 12
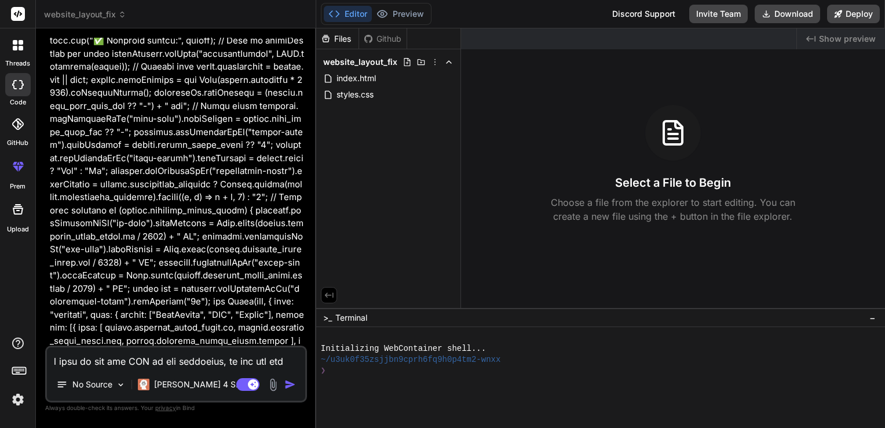
scroll to position [9409, 0]
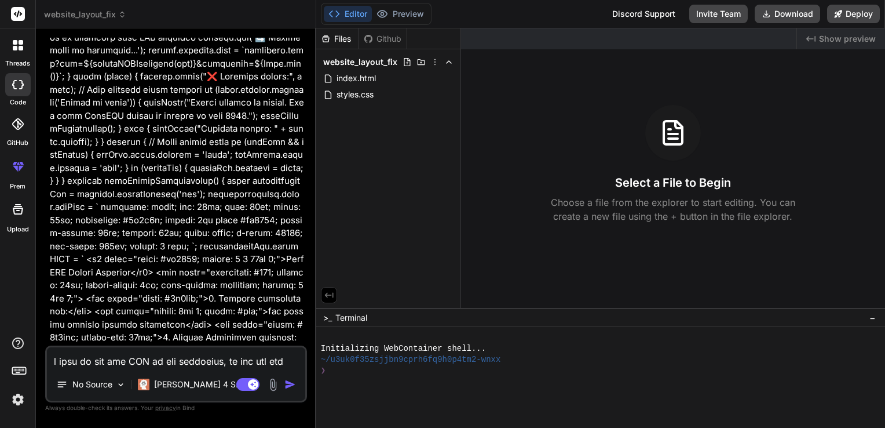
scroll to position [17153, 0]
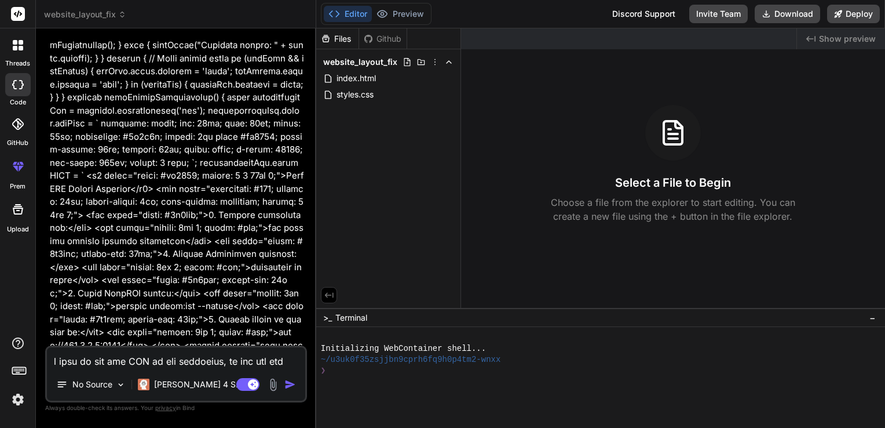
click at [200, 364] on textarea at bounding box center [176, 357] width 258 height 21
paste textarea "// QA Tester JavaScript - Restored Sticky Panel and Scroll Animations document.…"
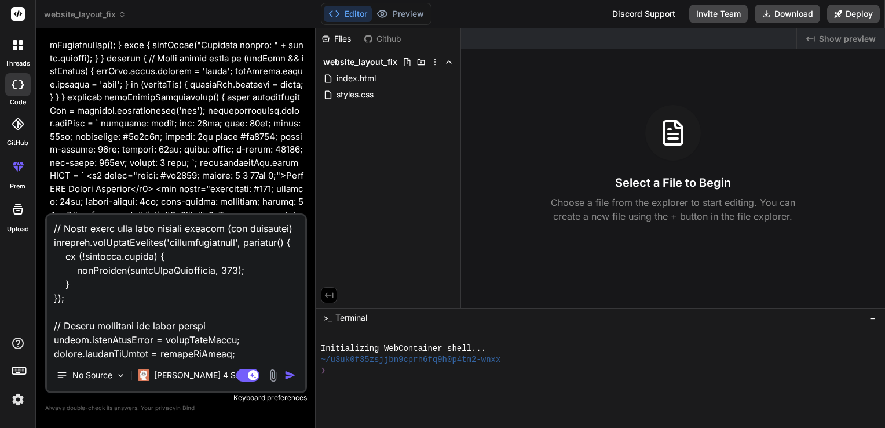
click at [289, 373] on img "button" at bounding box center [291, 375] width 12 height 12
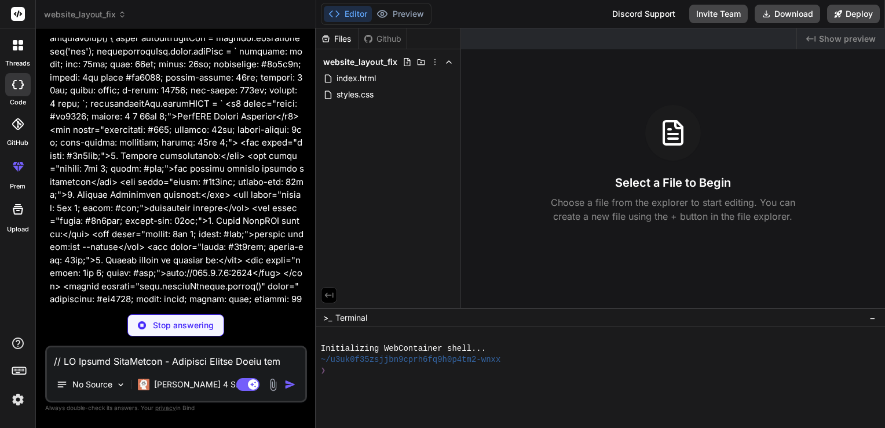
scroll to position [19398, 0]
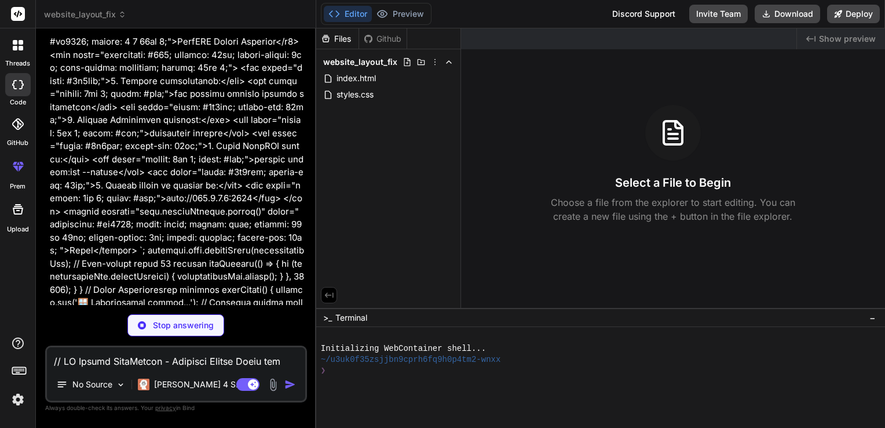
click at [208, 328] on p "Stop answering" at bounding box center [183, 325] width 61 height 12
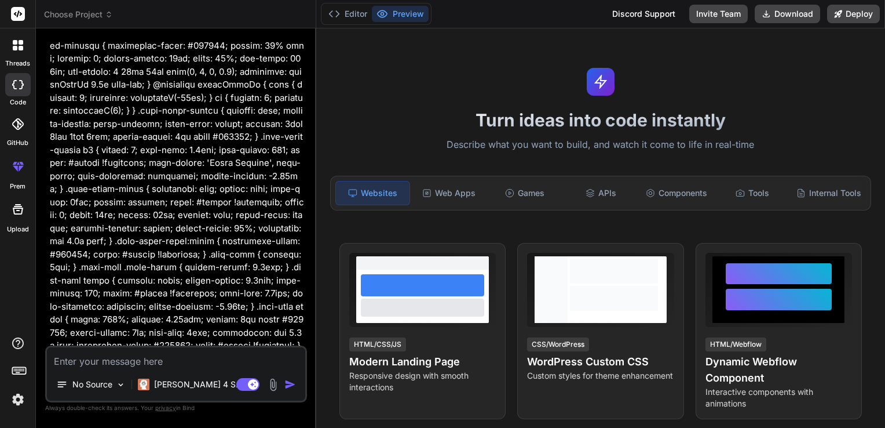
type textarea "x"
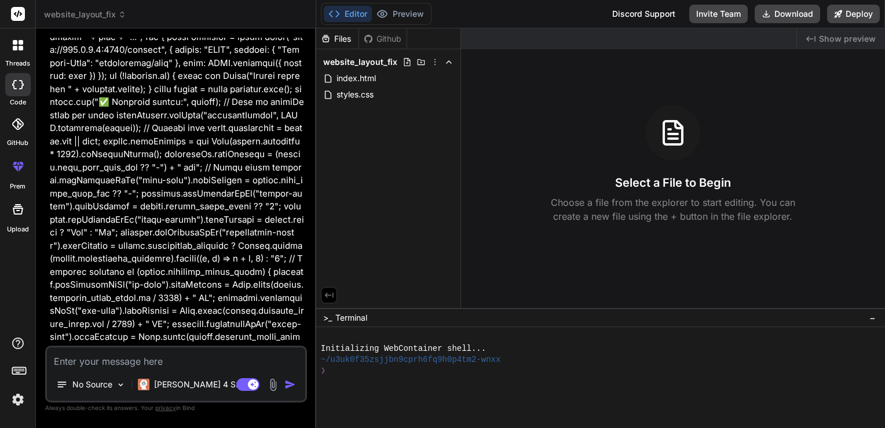
scroll to position [9977, 0]
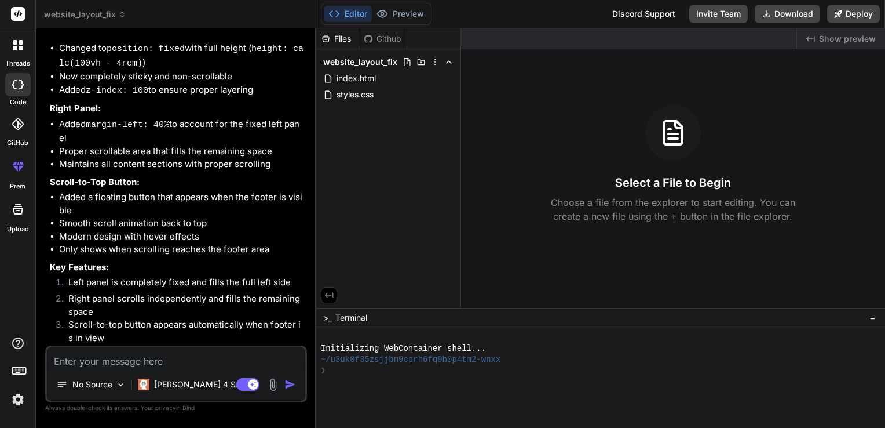
click at [384, 35] on div "Github" at bounding box center [383, 39] width 48 height 12
